Goal: Transaction & Acquisition: Purchase product/service

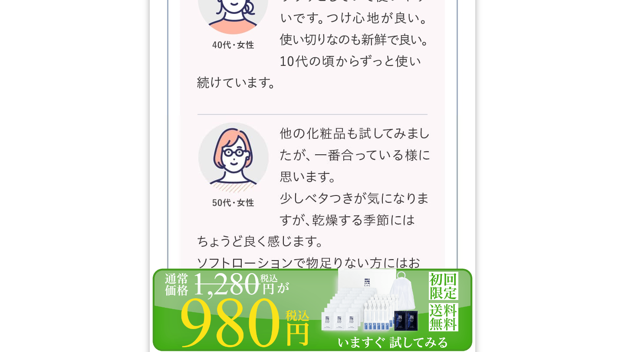
scroll to position [14754, 0]
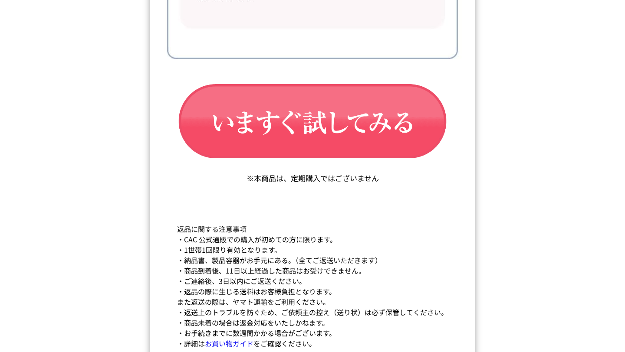
click at [321, 337] on img at bounding box center [312, 353] width 325 height 85
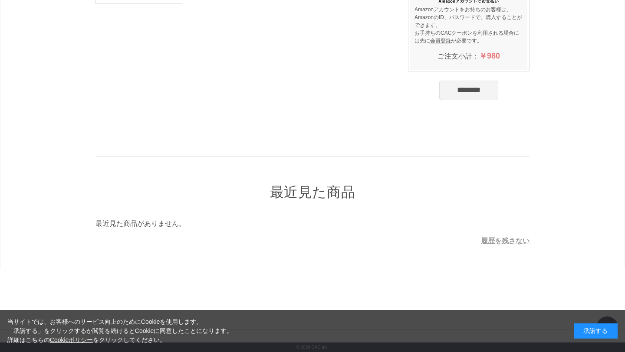
scroll to position [157, 0]
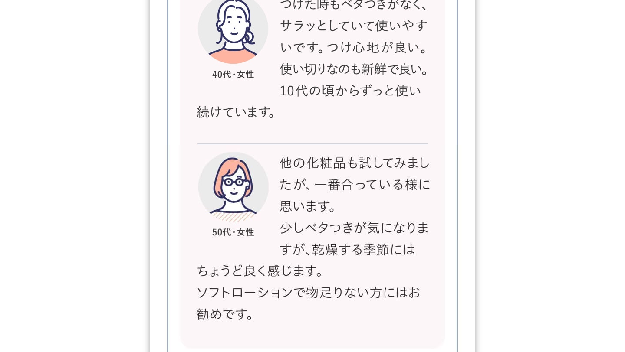
scroll to position [14754, 0]
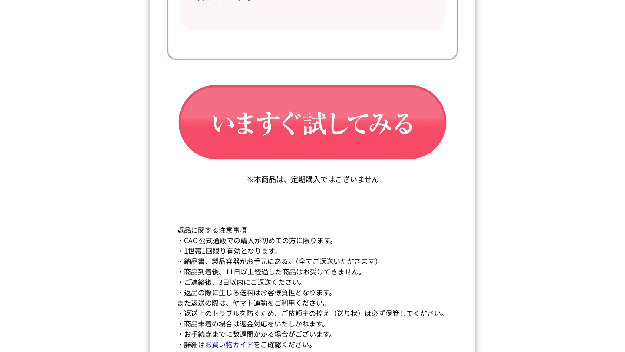
click at [328, 336] on img at bounding box center [312, 353] width 325 height 85
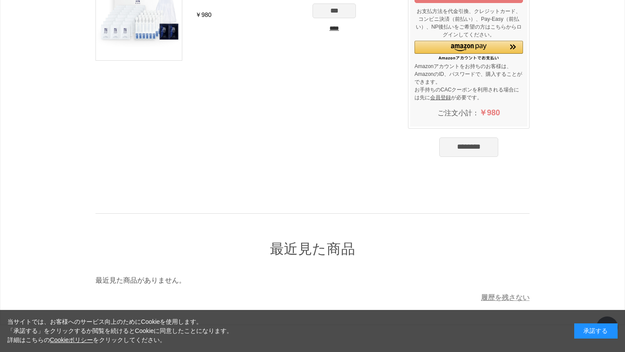
scroll to position [158, 0]
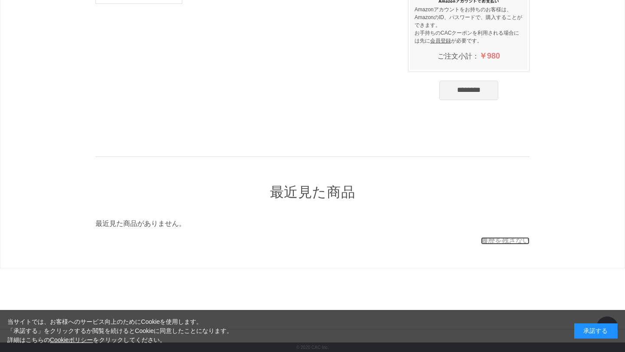
click at [495, 241] on link "履歴を残さない" at bounding box center [505, 240] width 49 height 7
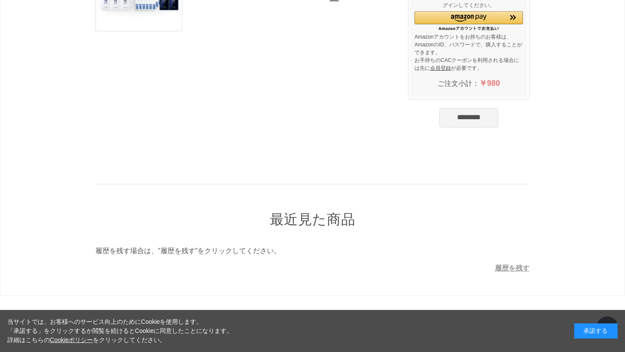
scroll to position [0, 0]
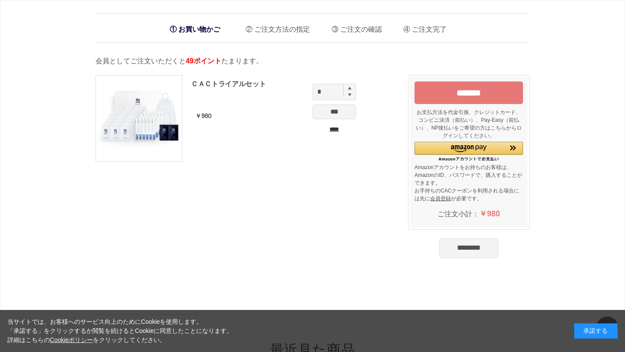
click at [278, 40] on div "お買い物かご ご注文方法の指定 ご注文の確認 ご注文完了" at bounding box center [312, 28] width 434 height 30
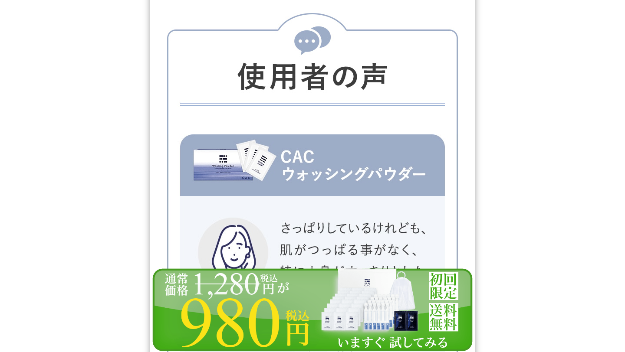
scroll to position [14754, 0]
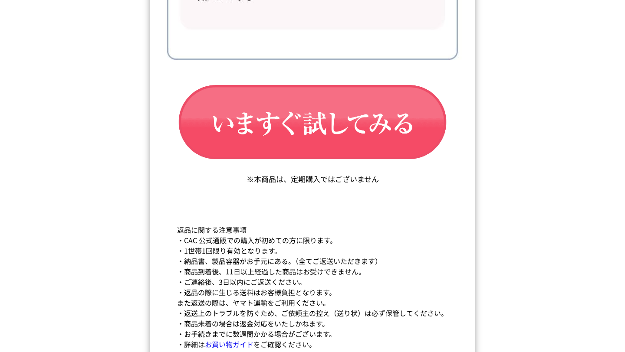
click at [267, 336] on img at bounding box center [312, 353] width 325 height 85
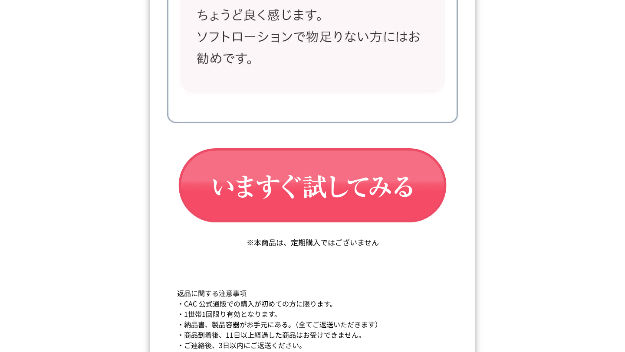
scroll to position [14754, 0]
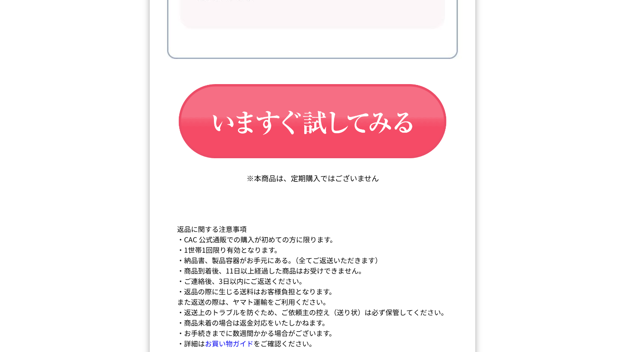
click at [344, 335] on img at bounding box center [312, 353] width 325 height 85
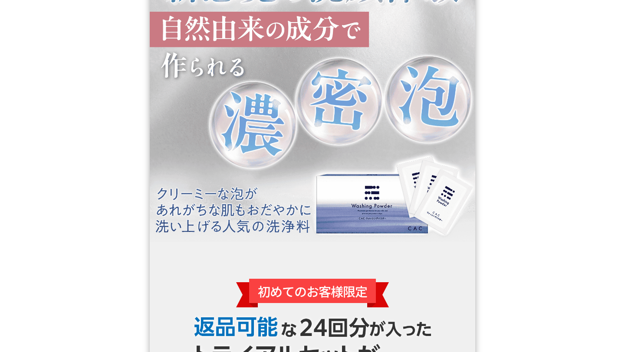
scroll to position [1418, 0]
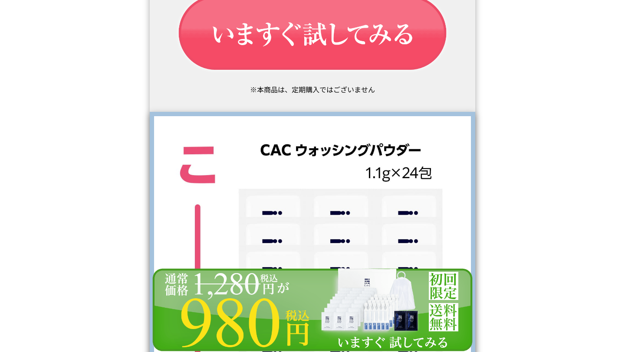
click at [324, 320] on img at bounding box center [312, 310] width 325 height 85
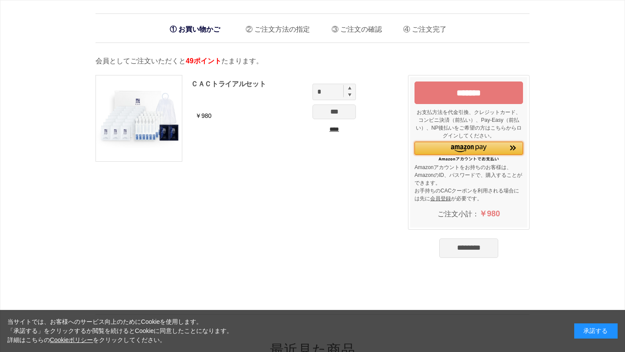
click at [429, 146] on div "Amazon Pay - Amazonアカウントをお使いください" at bounding box center [468, 148] width 108 height 13
